Goal: Task Accomplishment & Management: Use online tool/utility

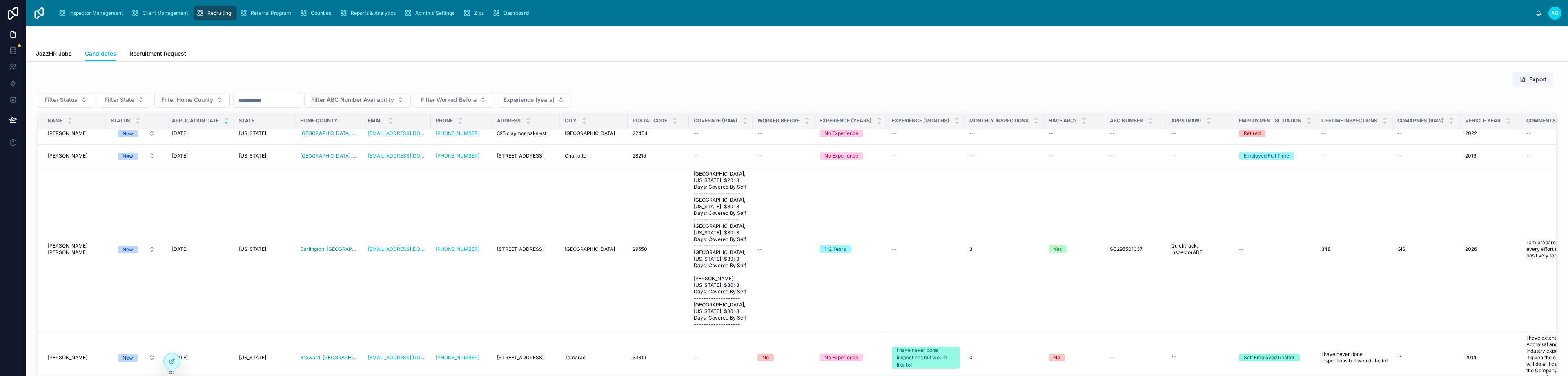
scroll to position [572, 0]
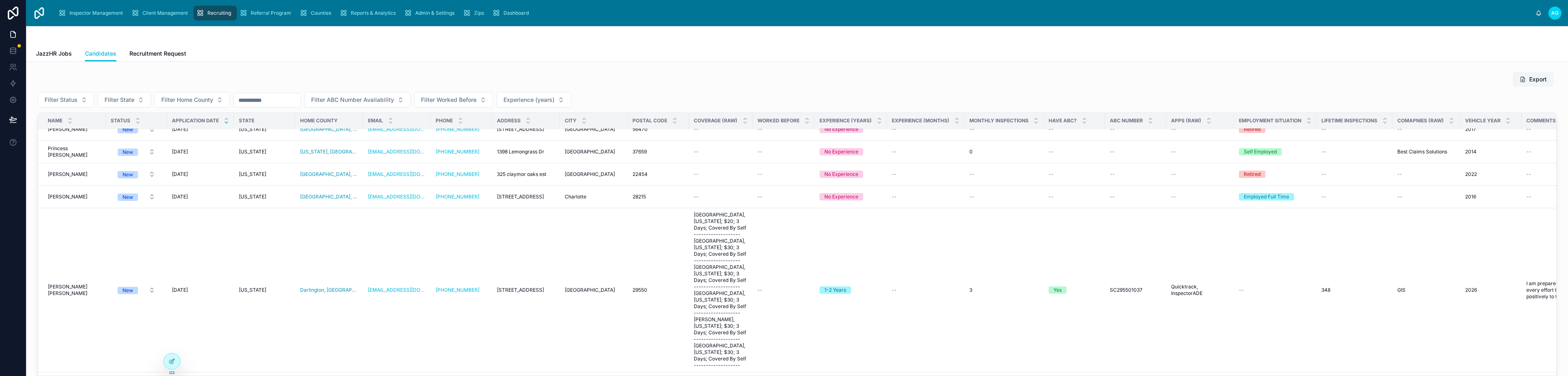
click at [86, 243] on td "[PERSON_NAME] [PERSON_NAME] [PERSON_NAME]" at bounding box center [71, 290] width 68 height 164
click at [62, 285] on span "[PERSON_NAME] [PERSON_NAME]" at bounding box center [74, 290] width 53 height 13
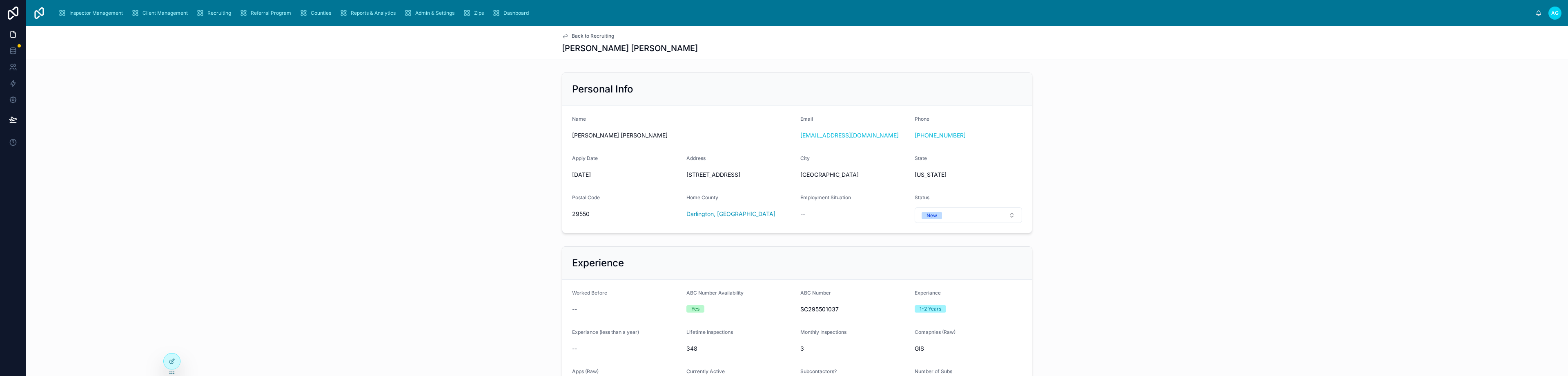
click at [565, 35] on link "Back to Recruiting" at bounding box center [588, 36] width 52 height 6
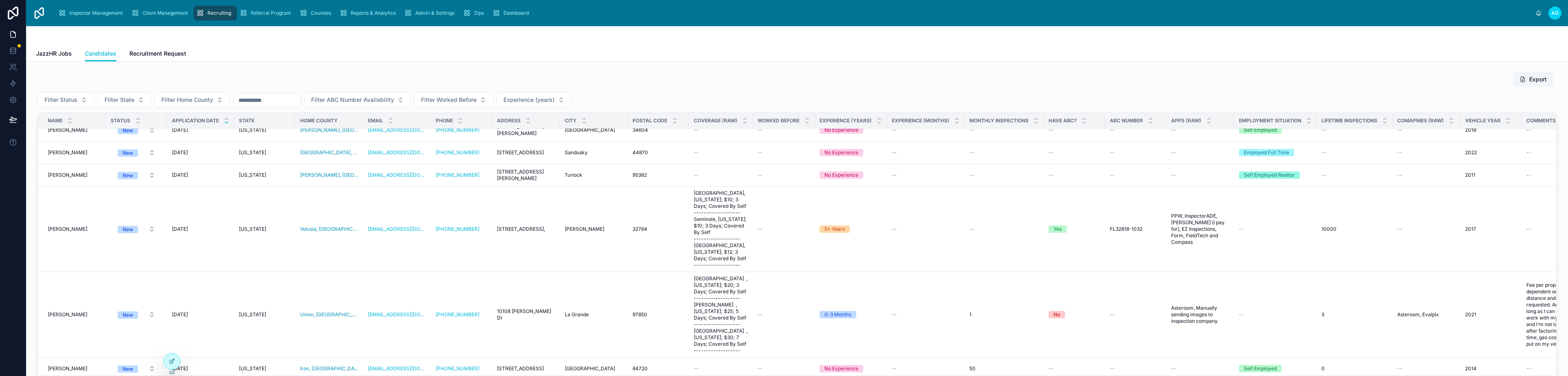
scroll to position [2330, 0]
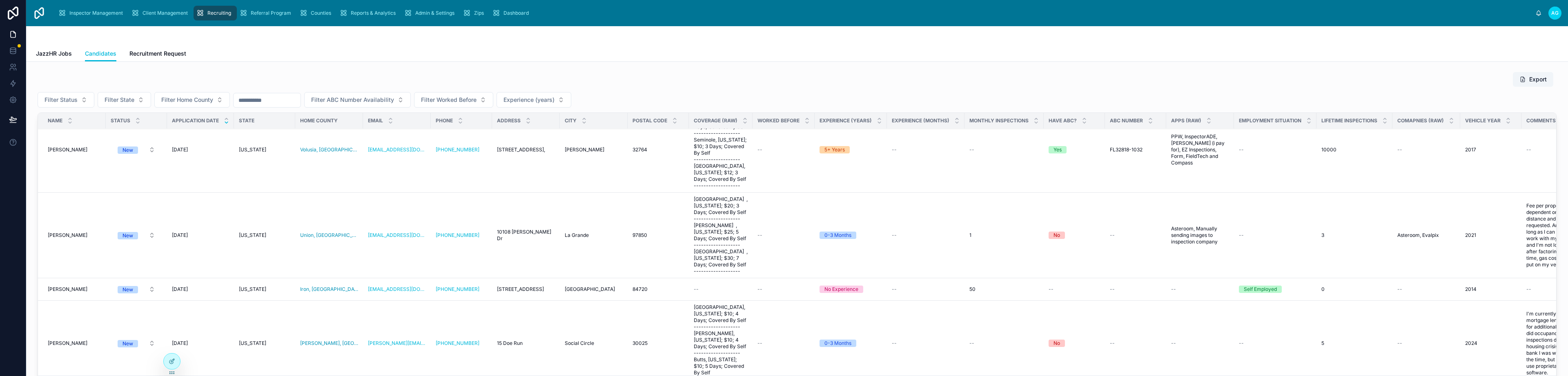
click at [59, 232] on span "[PERSON_NAME]" at bounding box center [68, 235] width 40 height 6
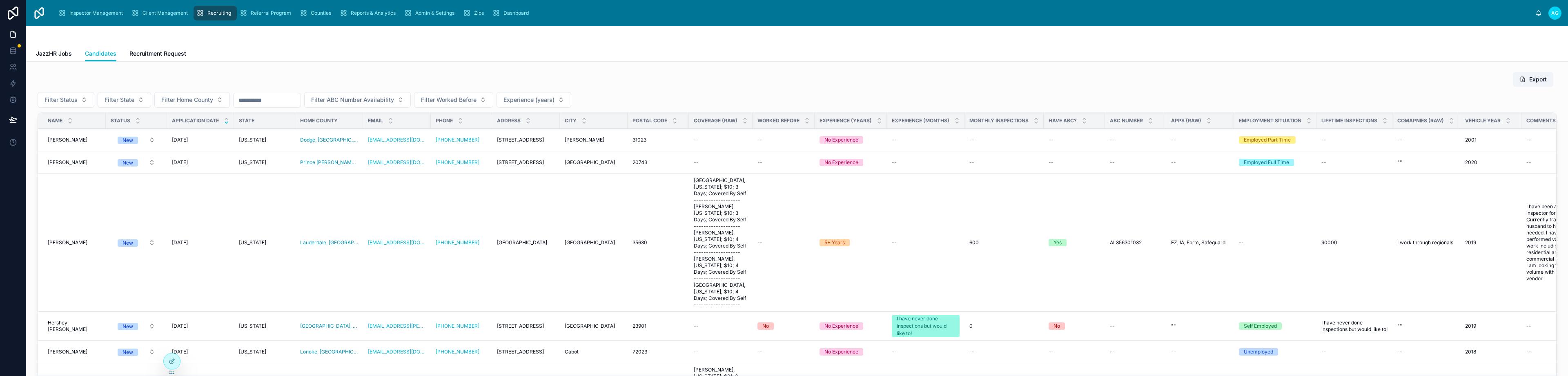
click at [64, 241] on span "[PERSON_NAME]" at bounding box center [68, 242] width 40 height 6
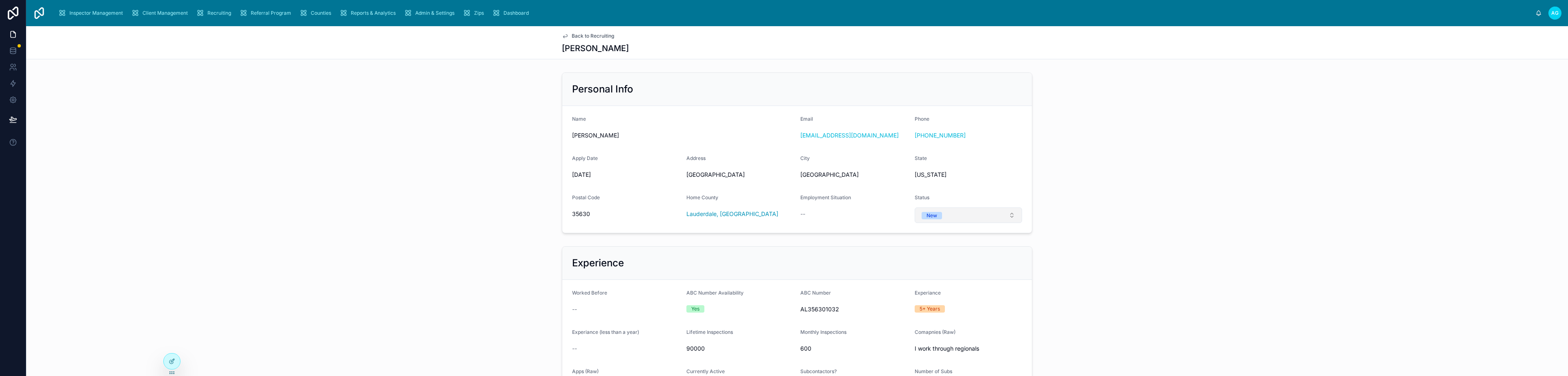
click at [963, 219] on button "New" at bounding box center [969, 215] width 108 height 15
click at [1099, 221] on div "Personal Info Name [PERSON_NAME] Email [EMAIL_ADDRESS][DOMAIN_NAME] Phone [PHON…" at bounding box center [798, 153] width 1542 height 167
click at [583, 35] on span "Back to Recruiting" at bounding box center [593, 36] width 42 height 6
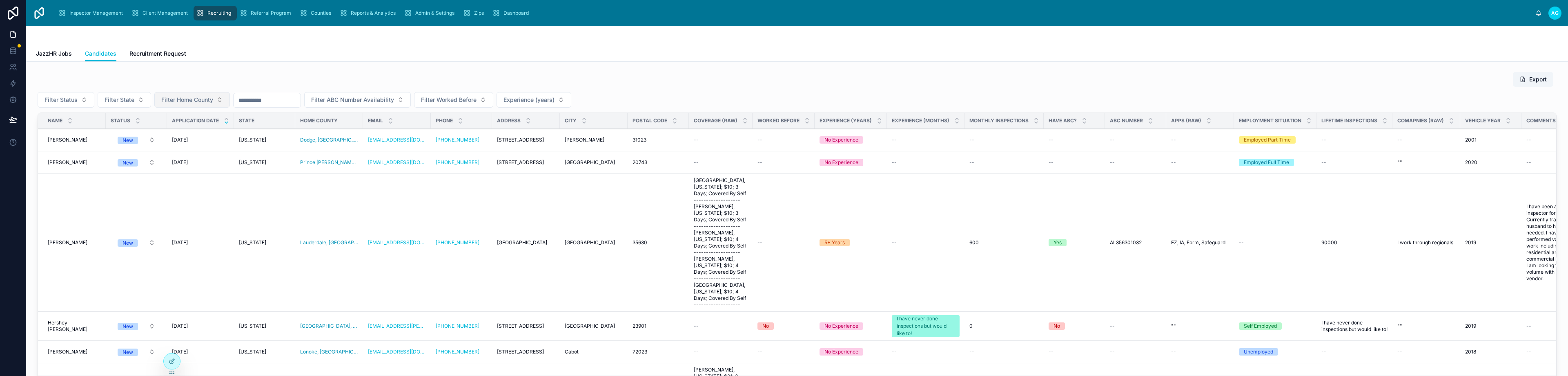
click at [194, 100] on span "Filter Home County" at bounding box center [187, 100] width 52 height 8
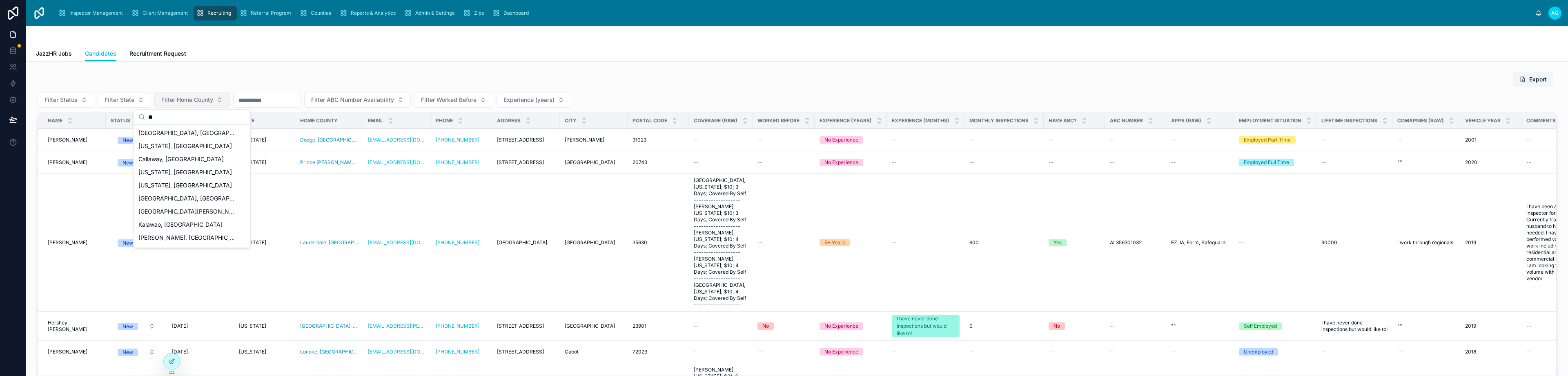
type input "*"
click at [152, 172] on span "[PERSON_NAME], [GEOGRAPHIC_DATA]" at bounding box center [187, 172] width 97 height 8
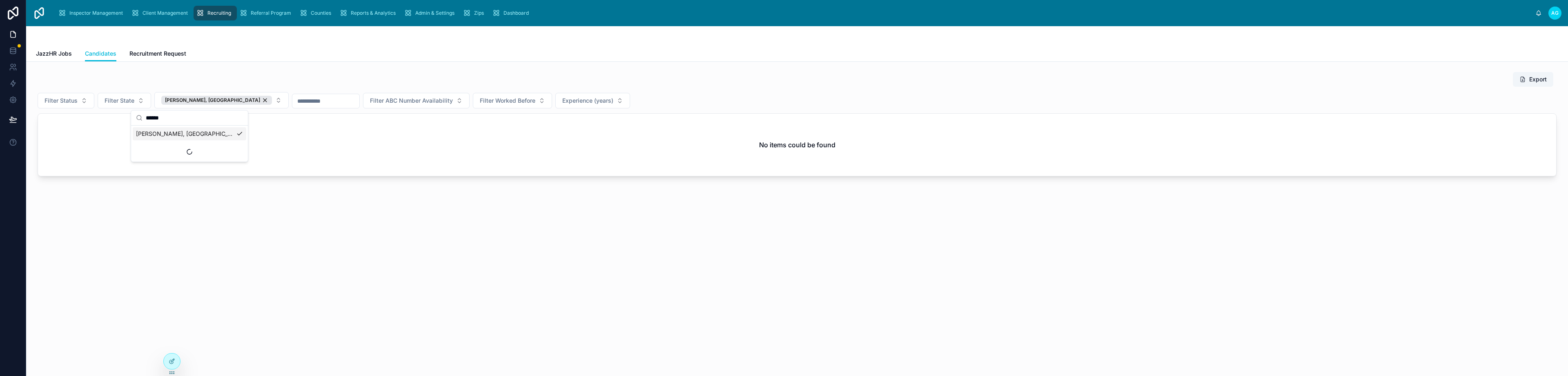
click at [206, 119] on input "******" at bounding box center [194, 117] width 97 height 15
click at [173, 131] on span "[PERSON_NAME], [GEOGRAPHIC_DATA]" at bounding box center [184, 133] width 97 height 8
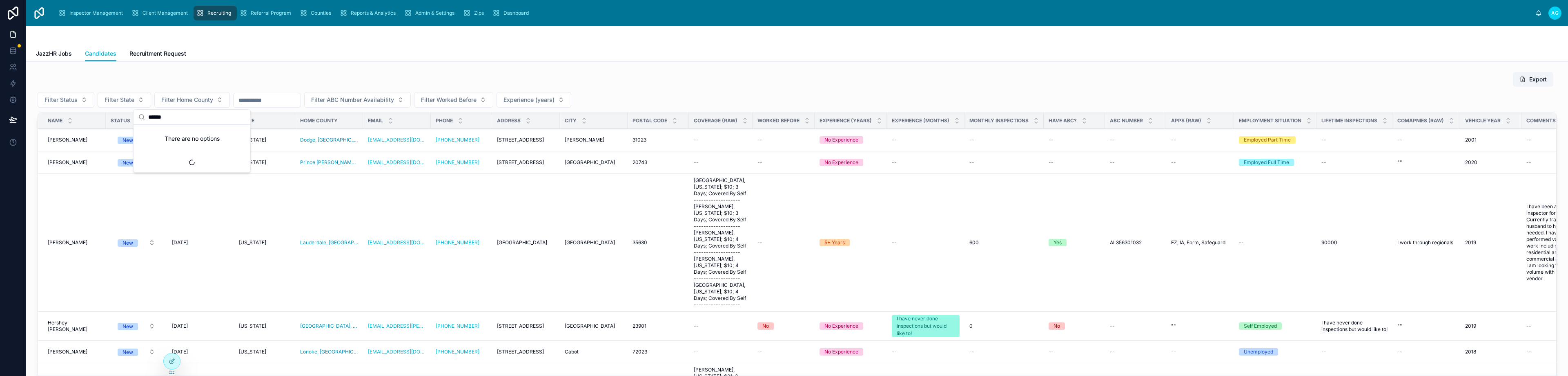
click at [192, 122] on input "******" at bounding box center [196, 117] width 97 height 15
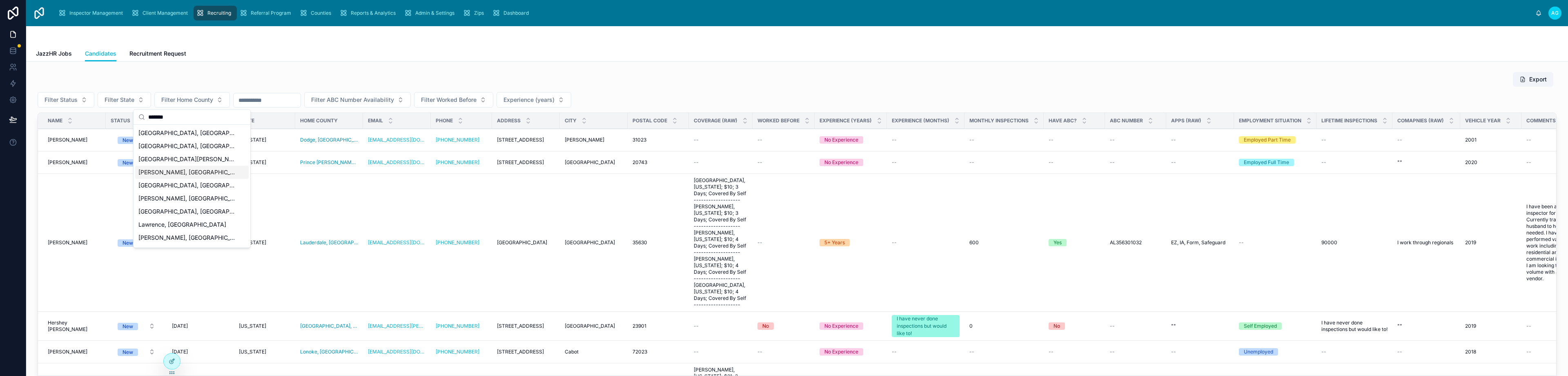
type input "*******"
click at [165, 173] on span "[PERSON_NAME], [GEOGRAPHIC_DATA]" at bounding box center [187, 172] width 97 height 8
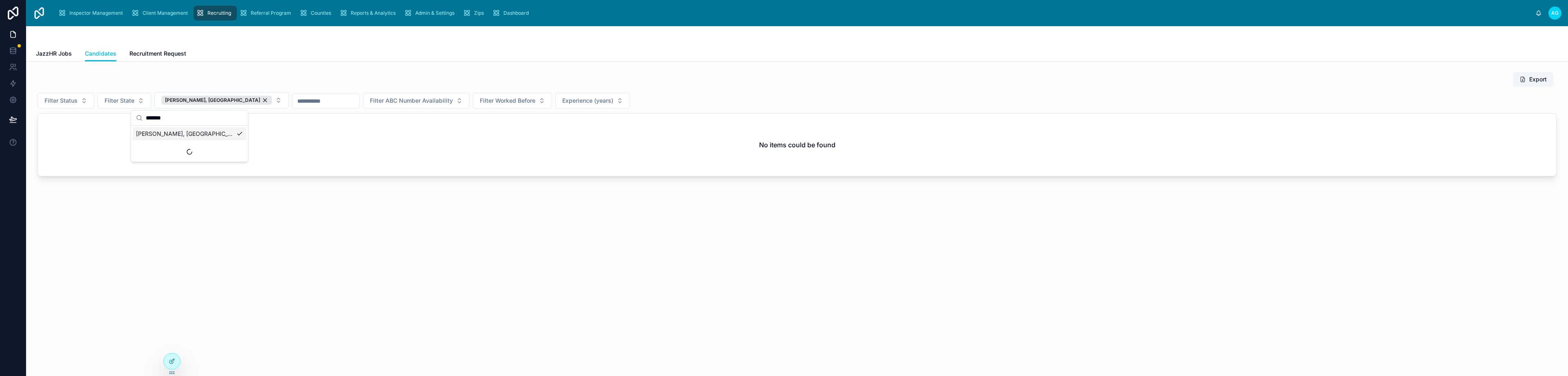
click at [234, 225] on div "Export Filter Status Filter State [PERSON_NAME], [GEOGRAPHIC_DATA] Filter ABC N…" at bounding box center [798, 148] width 1542 height 173
click at [214, 102] on button "[PERSON_NAME], [GEOGRAPHIC_DATA]" at bounding box center [221, 100] width 134 height 16
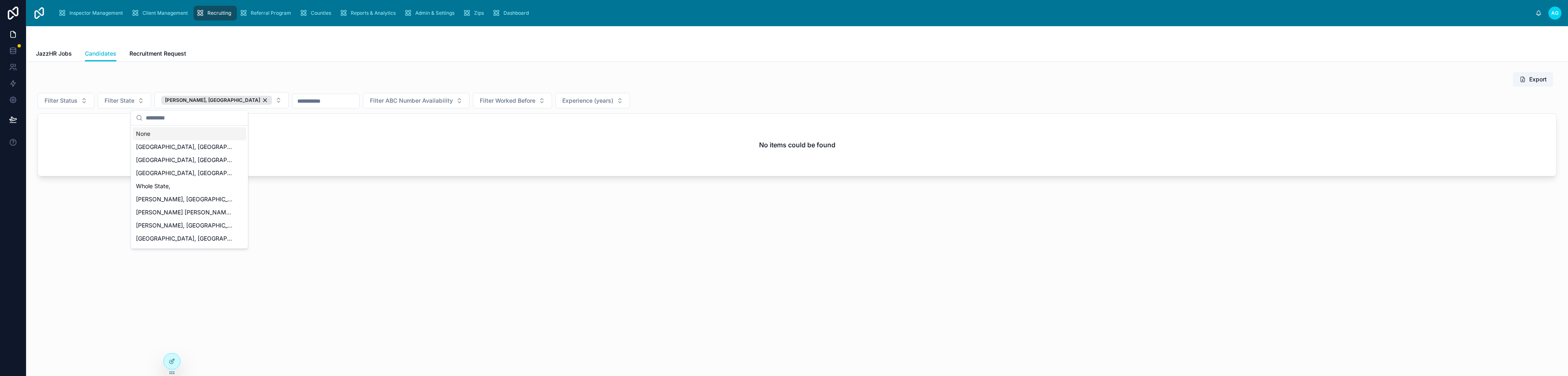
click at [177, 120] on input "text" at bounding box center [194, 117] width 97 height 15
click at [322, 73] on div "Export" at bounding box center [797, 79] width 1519 height 15
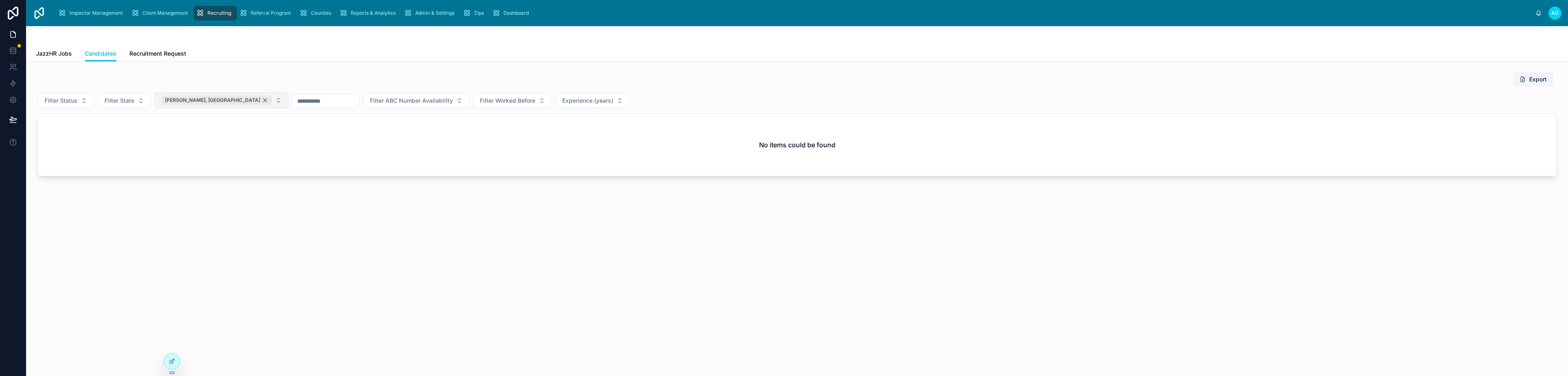
click at [202, 98] on div "[PERSON_NAME], [GEOGRAPHIC_DATA]" at bounding box center [217, 100] width 111 height 9
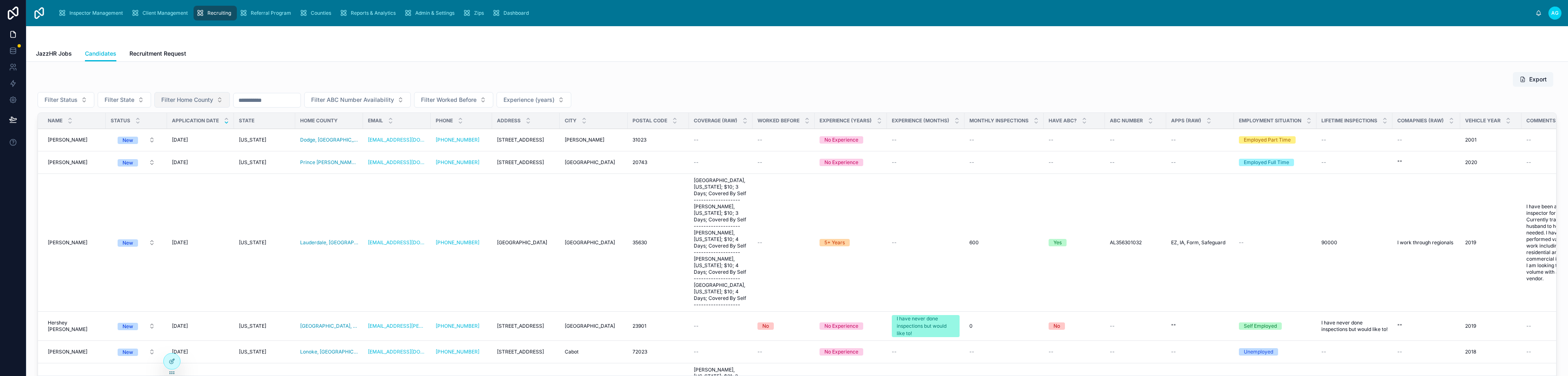
click at [843, 77] on div "Export" at bounding box center [797, 79] width 1519 height 15
click at [1145, 59] on div "JazzHR Jobs Candidates Recruitment Request" at bounding box center [797, 53] width 1522 height 15
